Goal: Transaction & Acquisition: Purchase product/service

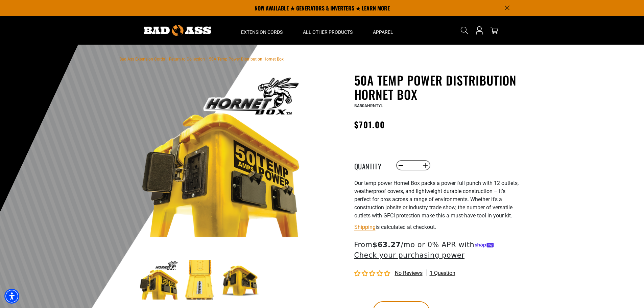
click at [505, 108] on div "BA50AHRNTYL" at bounding box center [437, 105] width 166 height 8
click at [420, 213] on span "Our temp power Hornet Box packs a power full punch with 12 outlets, weatherproo…" at bounding box center [436, 199] width 164 height 39
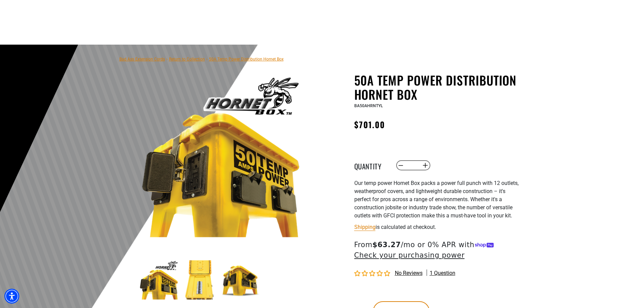
scroll to position [68, 0]
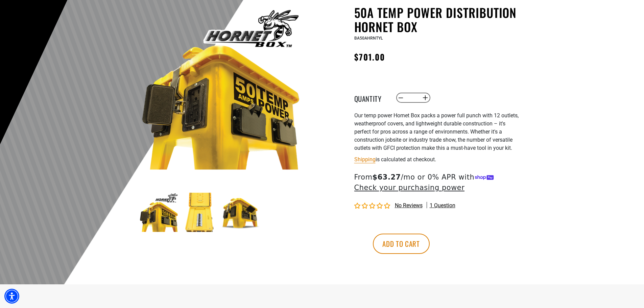
click at [196, 222] on img at bounding box center [199, 212] width 39 height 39
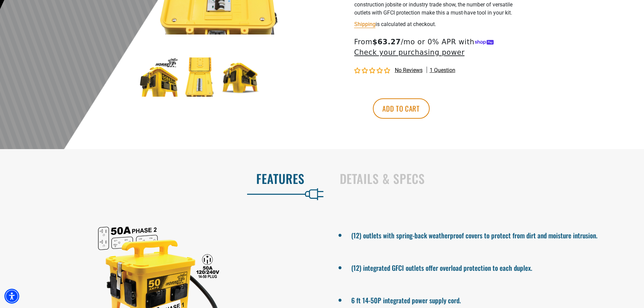
scroll to position [338, 0]
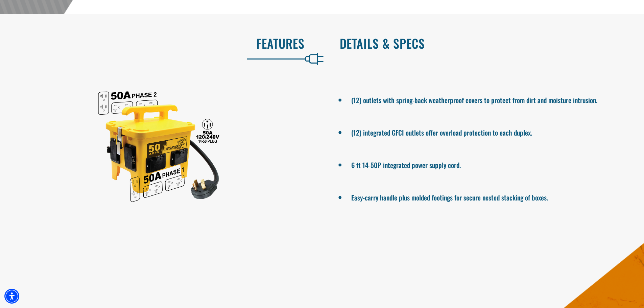
click at [388, 49] on h2 "Details & Specs" at bounding box center [485, 43] width 290 height 14
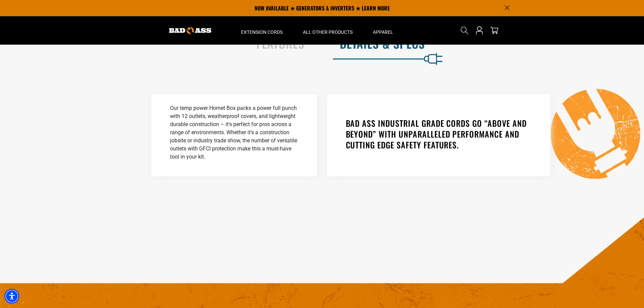
scroll to position [203, 0]
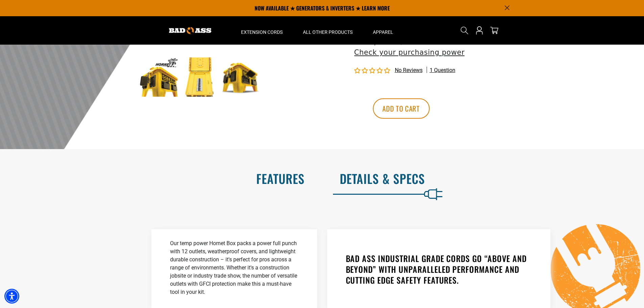
click at [287, 175] on h2 "Features" at bounding box center [159, 178] width 290 height 14
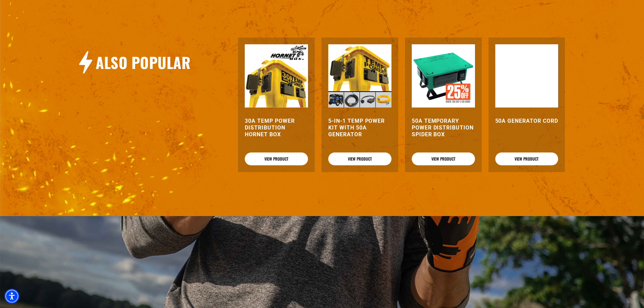
scroll to position [0, 0]
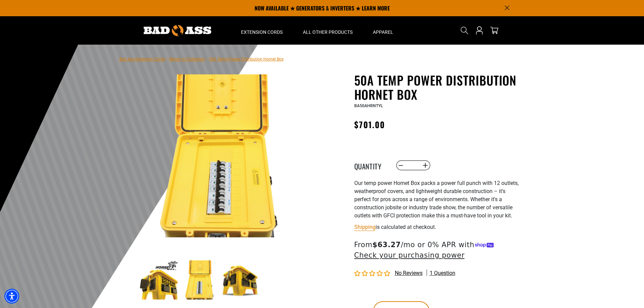
drag, startPoint x: 273, startPoint y: 263, endPoint x: 287, endPoint y: 119, distance: 145.1
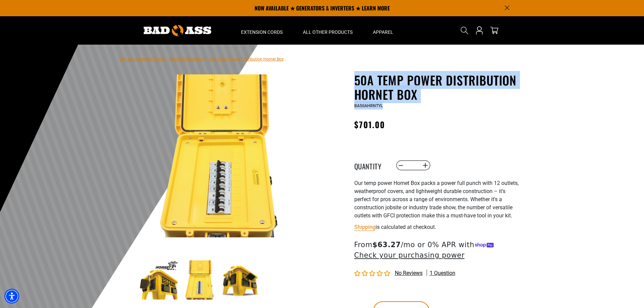
drag, startPoint x: 357, startPoint y: 79, endPoint x: 409, endPoint y: 104, distance: 57.8
click at [409, 104] on div "50A Temp Power Distribution Hornet Box 50A Temp Power Distribution Hornet Box B…" at bounding box center [423, 212] width 193 height 279
copy div "50A Temp Power Distribution Hornet Box 50A Temp Power Distribution Hornet Box B…"
